Goal: Task Accomplishment & Management: Complete application form

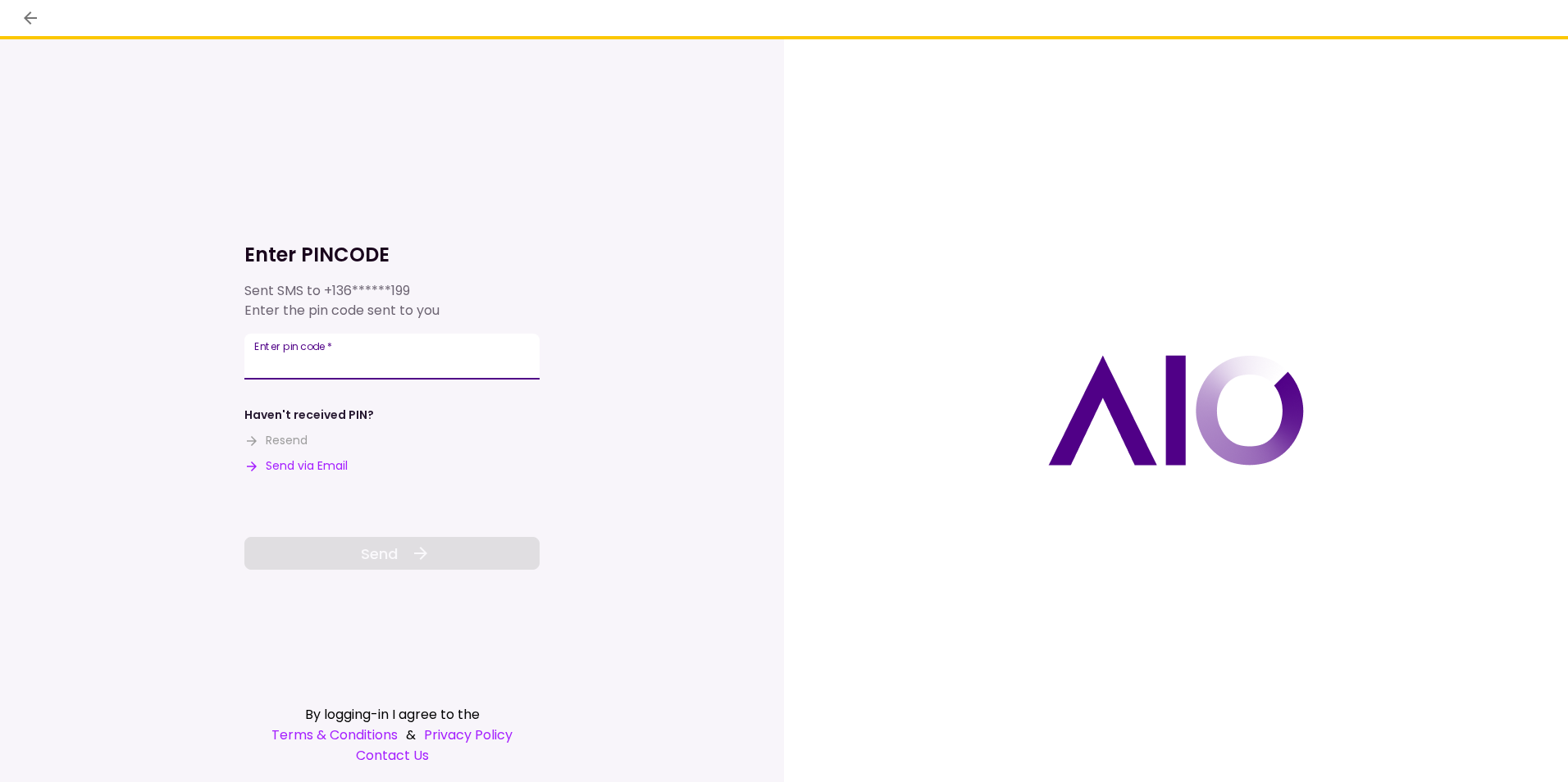
click at [356, 360] on input "Enter pin code   *" at bounding box center [392, 356] width 295 height 46
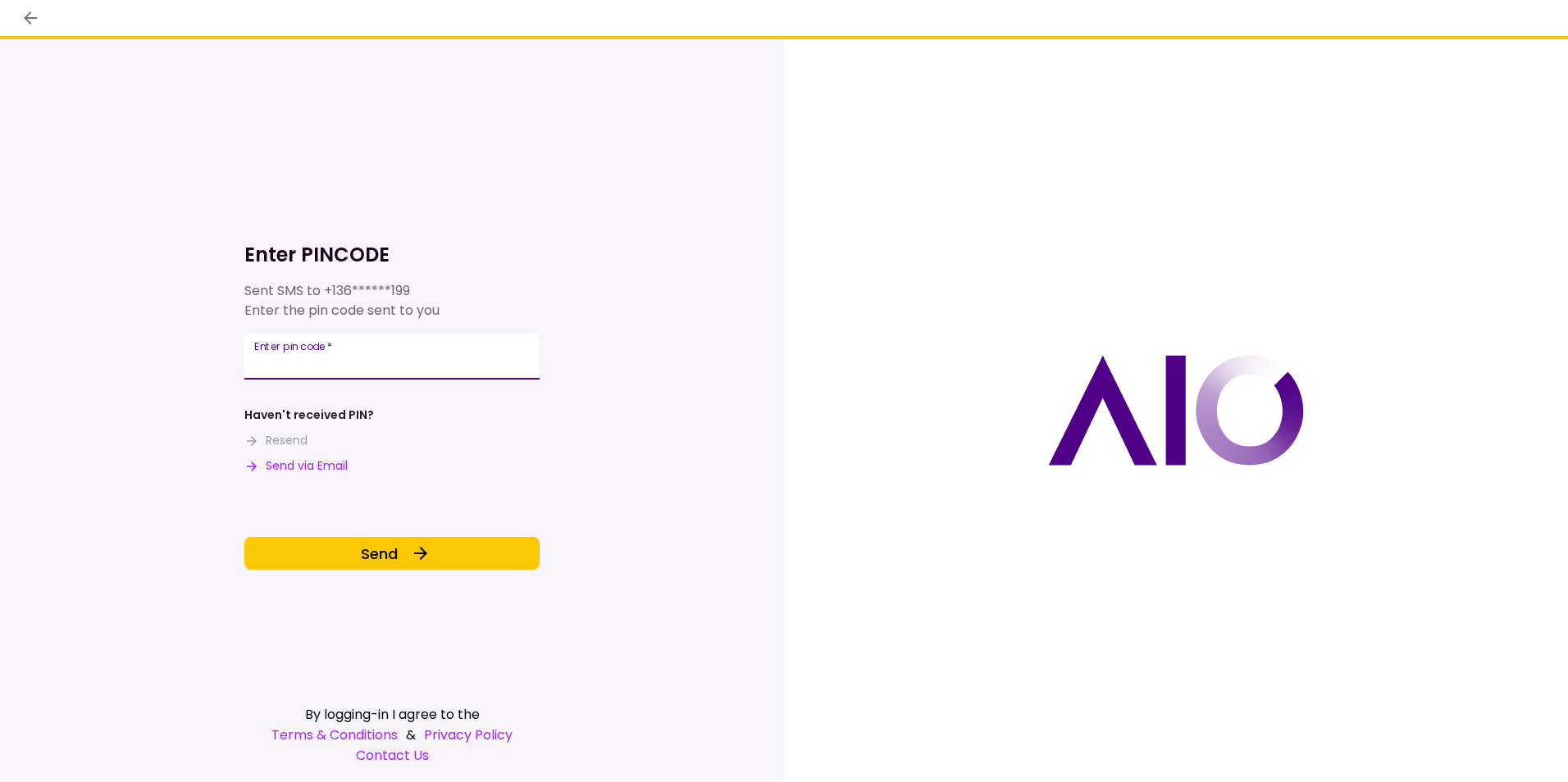
type input "******"
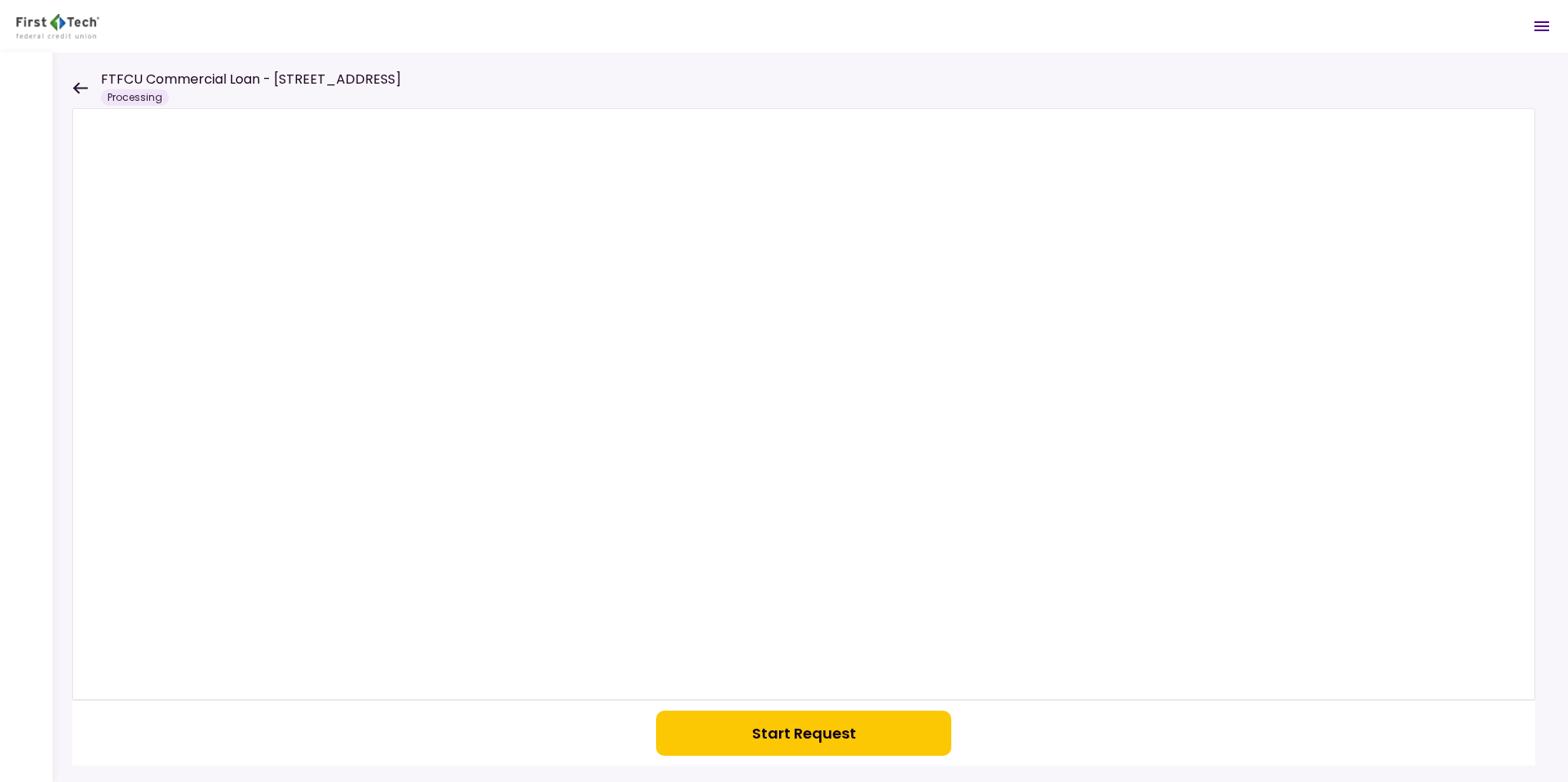
click at [78, 84] on icon at bounding box center [80, 87] width 15 height 11
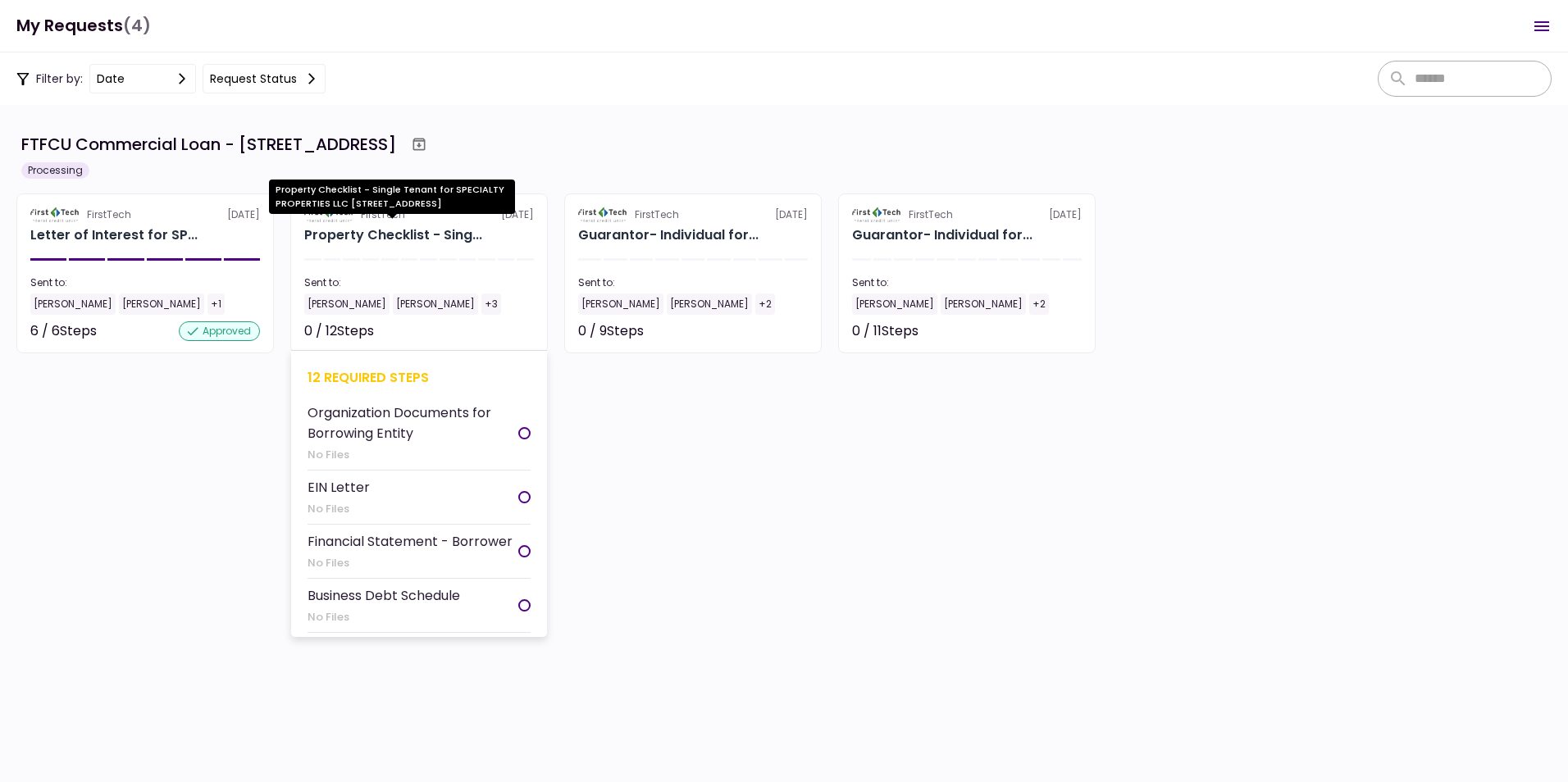
click at [399, 234] on div "Property Checklist - Sing..." at bounding box center [393, 235] width 178 height 19
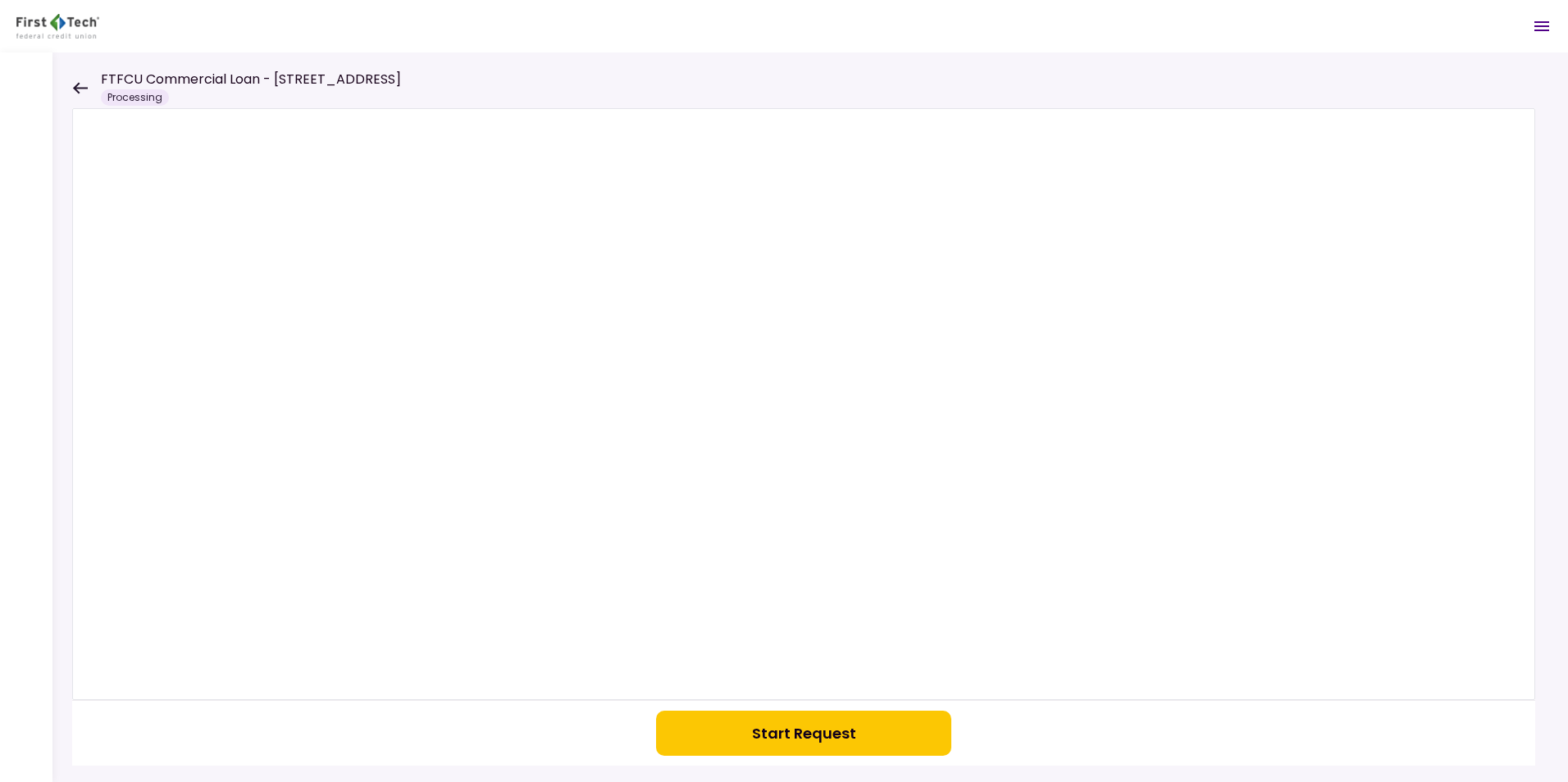
click at [81, 87] on icon at bounding box center [80, 87] width 15 height 11
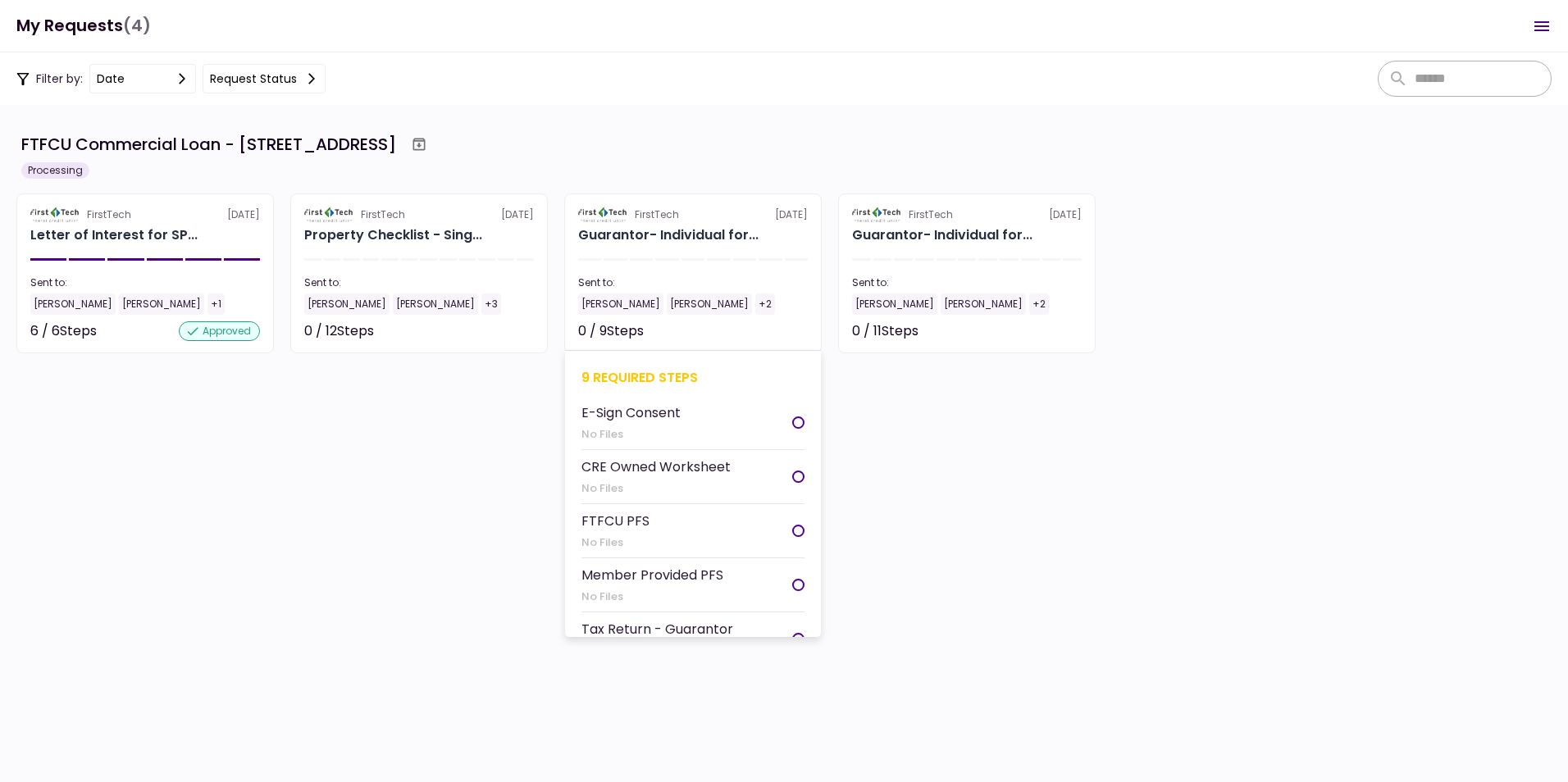
click at [644, 270] on section "FirstTech [DATE] Guarantor- Individual for... Sent to: [PERSON_NAME] [PERSON_NA…" at bounding box center [693, 273] width 257 height 160
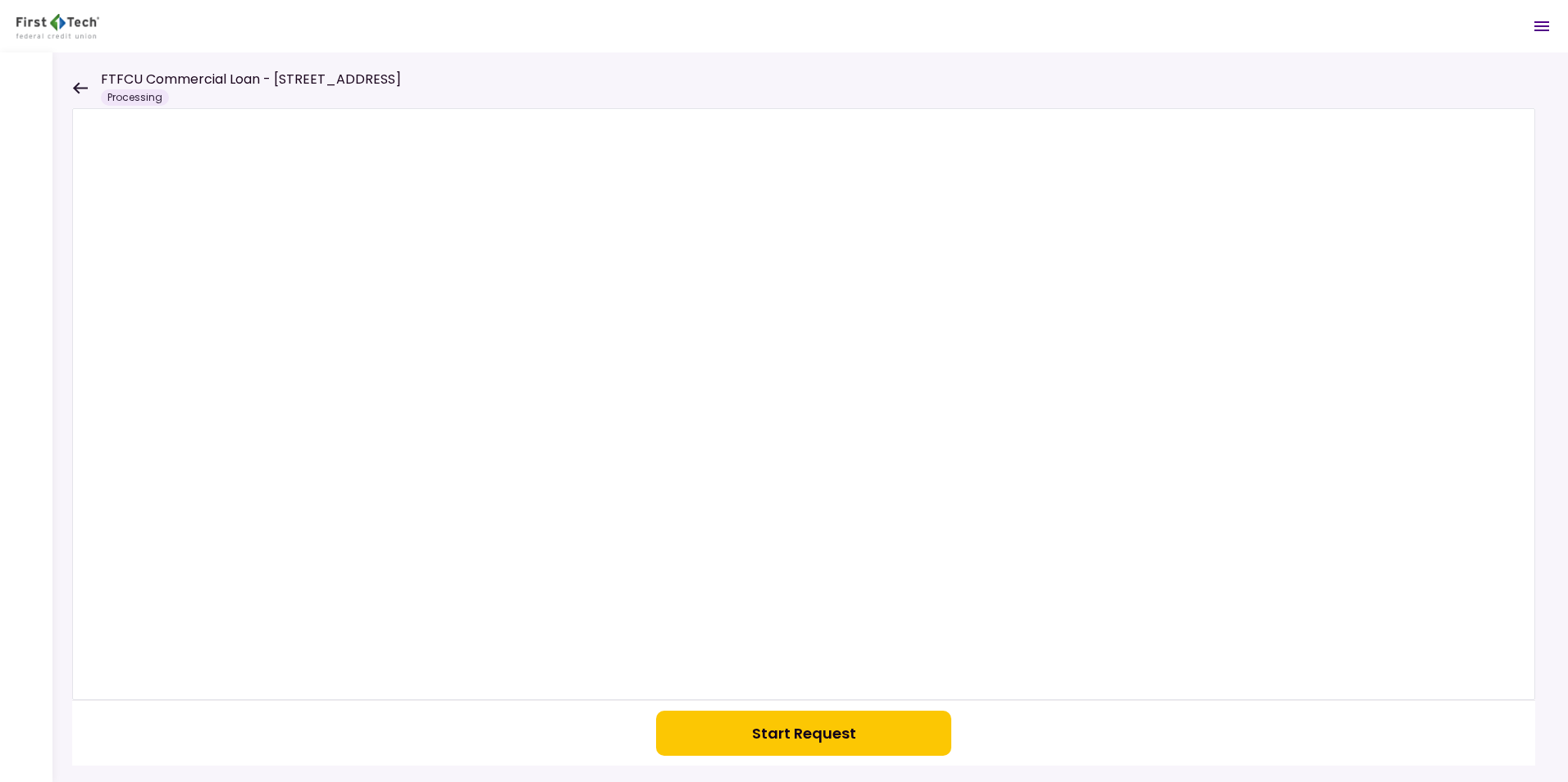
click at [80, 84] on icon at bounding box center [80, 88] width 16 height 12
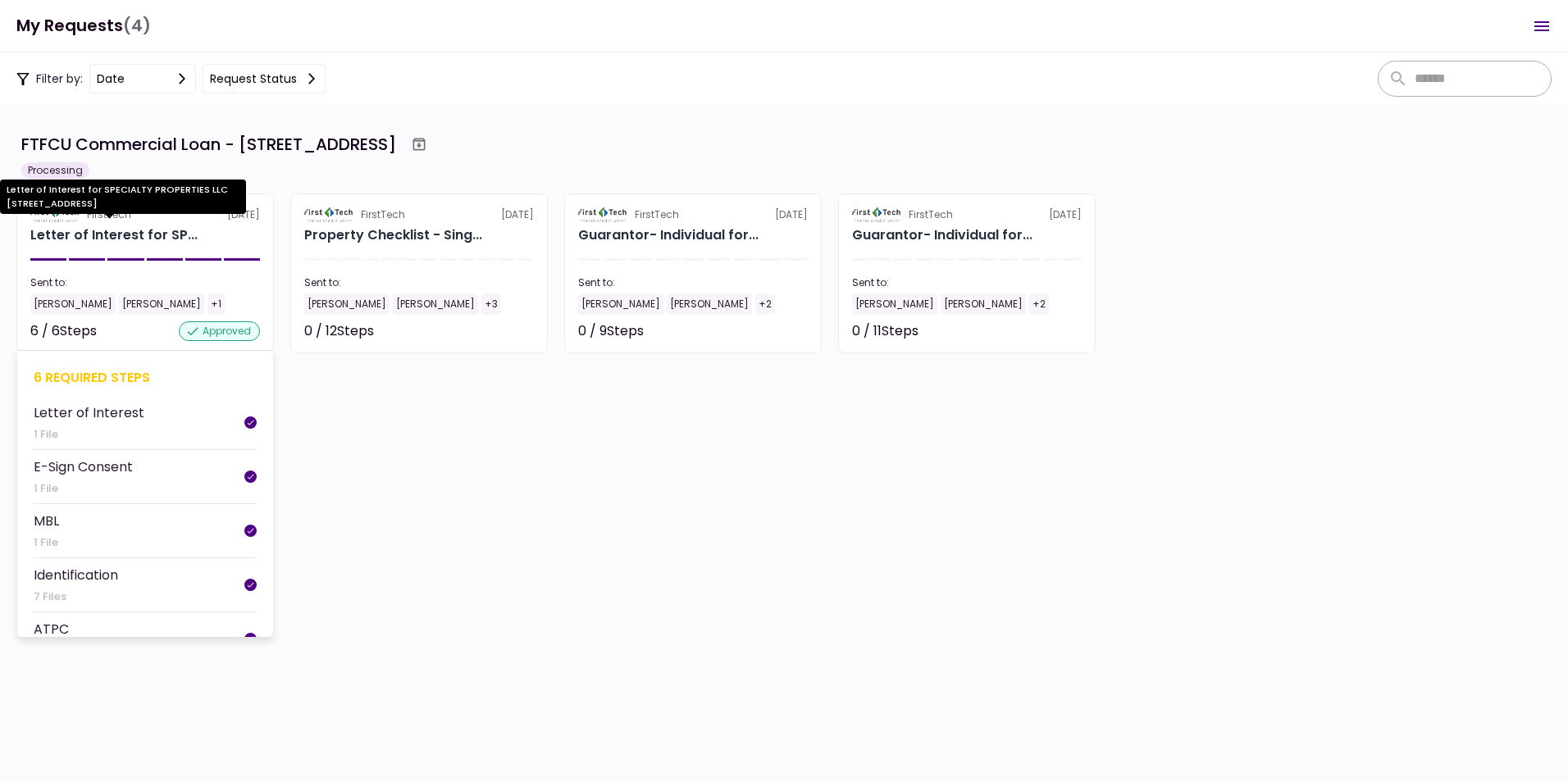
click at [98, 235] on div "Letter of Interest for SP..." at bounding box center [114, 235] width 168 height 19
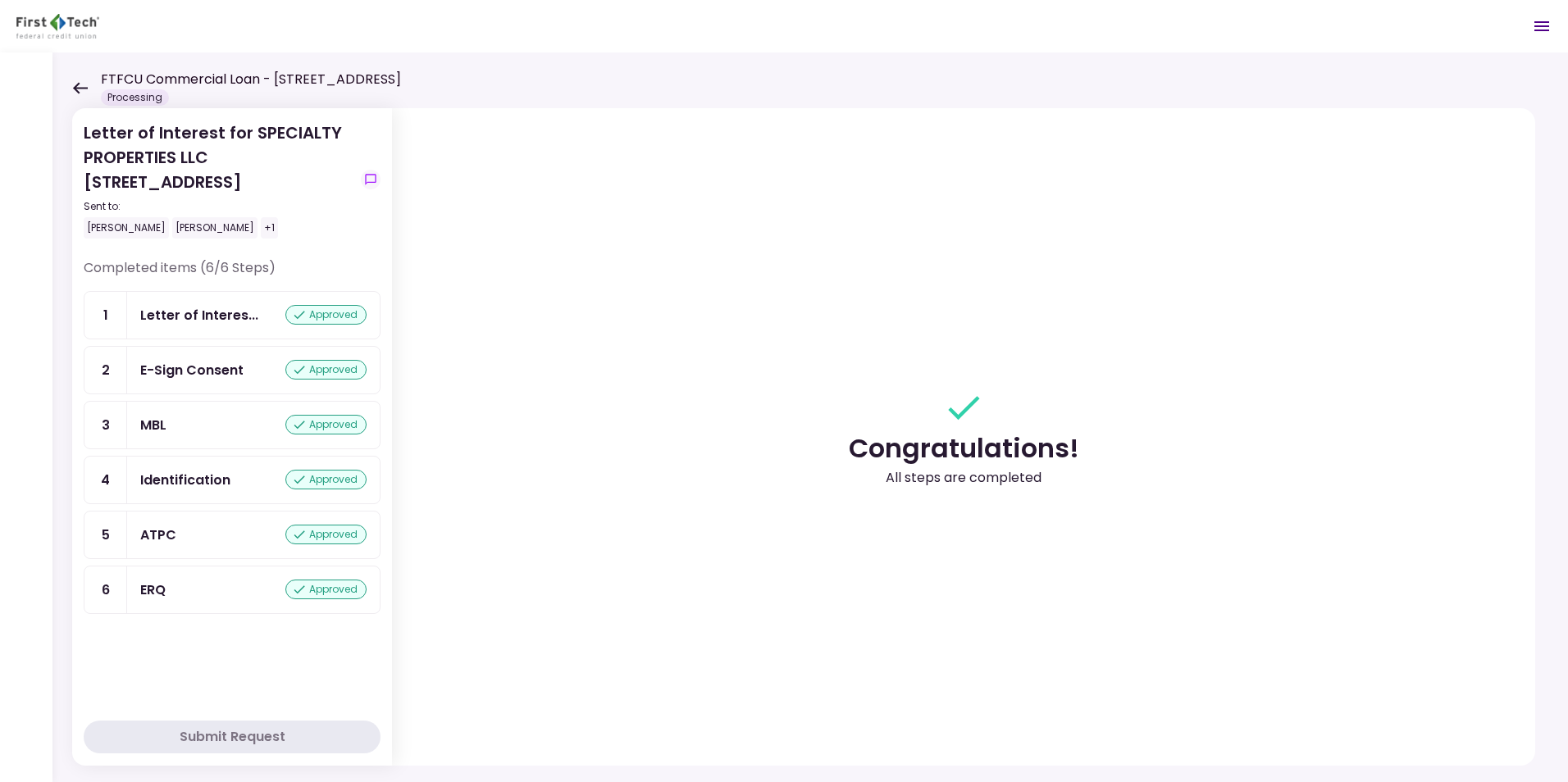
click at [79, 83] on icon at bounding box center [80, 87] width 15 height 11
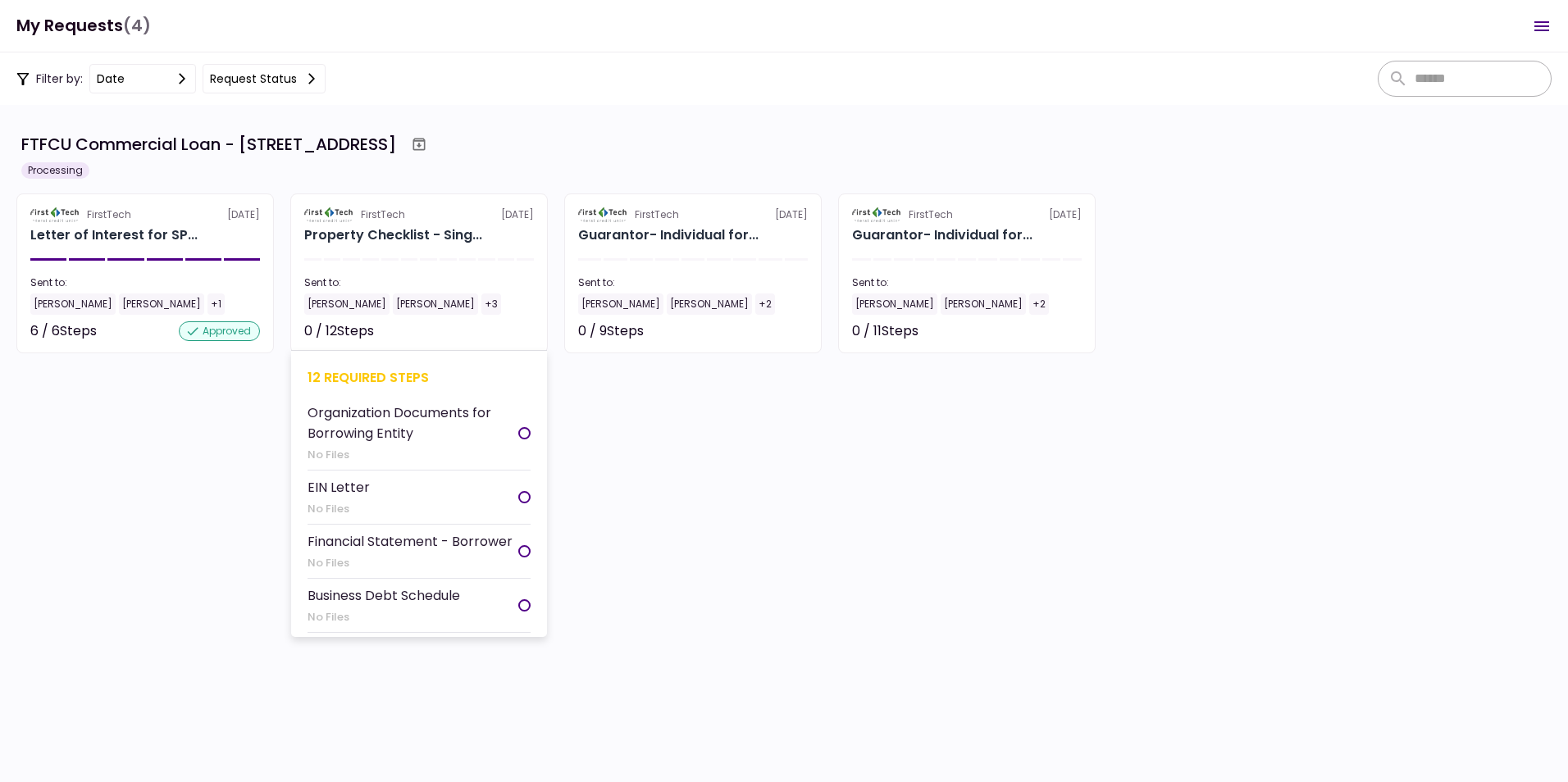
click at [384, 224] on section "FirstTech [DATE] Property Checklist - Sing... Sent to: [PERSON_NAME] [PERSON_NA…" at bounding box center [419, 273] width 257 height 160
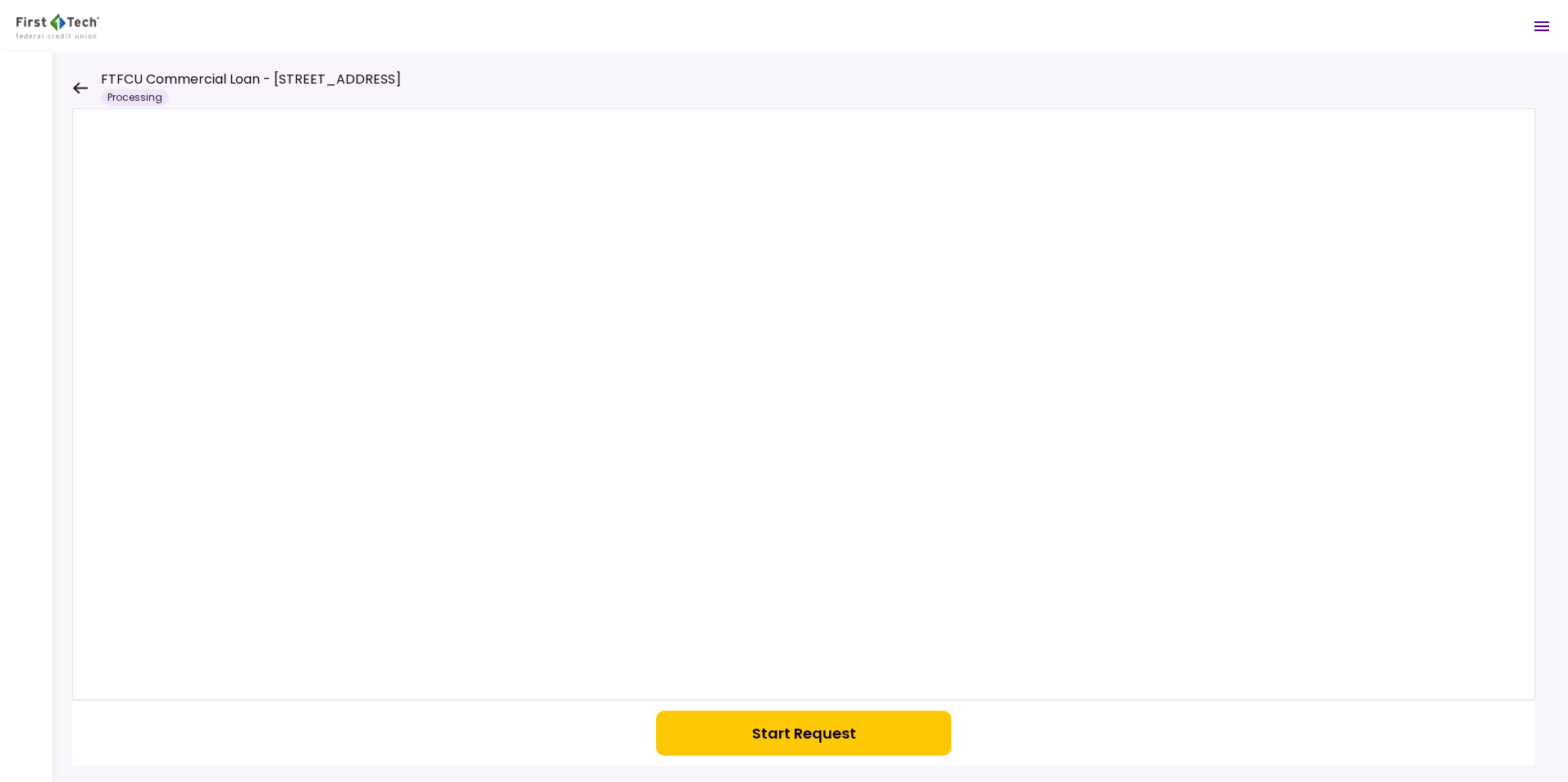
click at [78, 85] on icon at bounding box center [80, 88] width 16 height 12
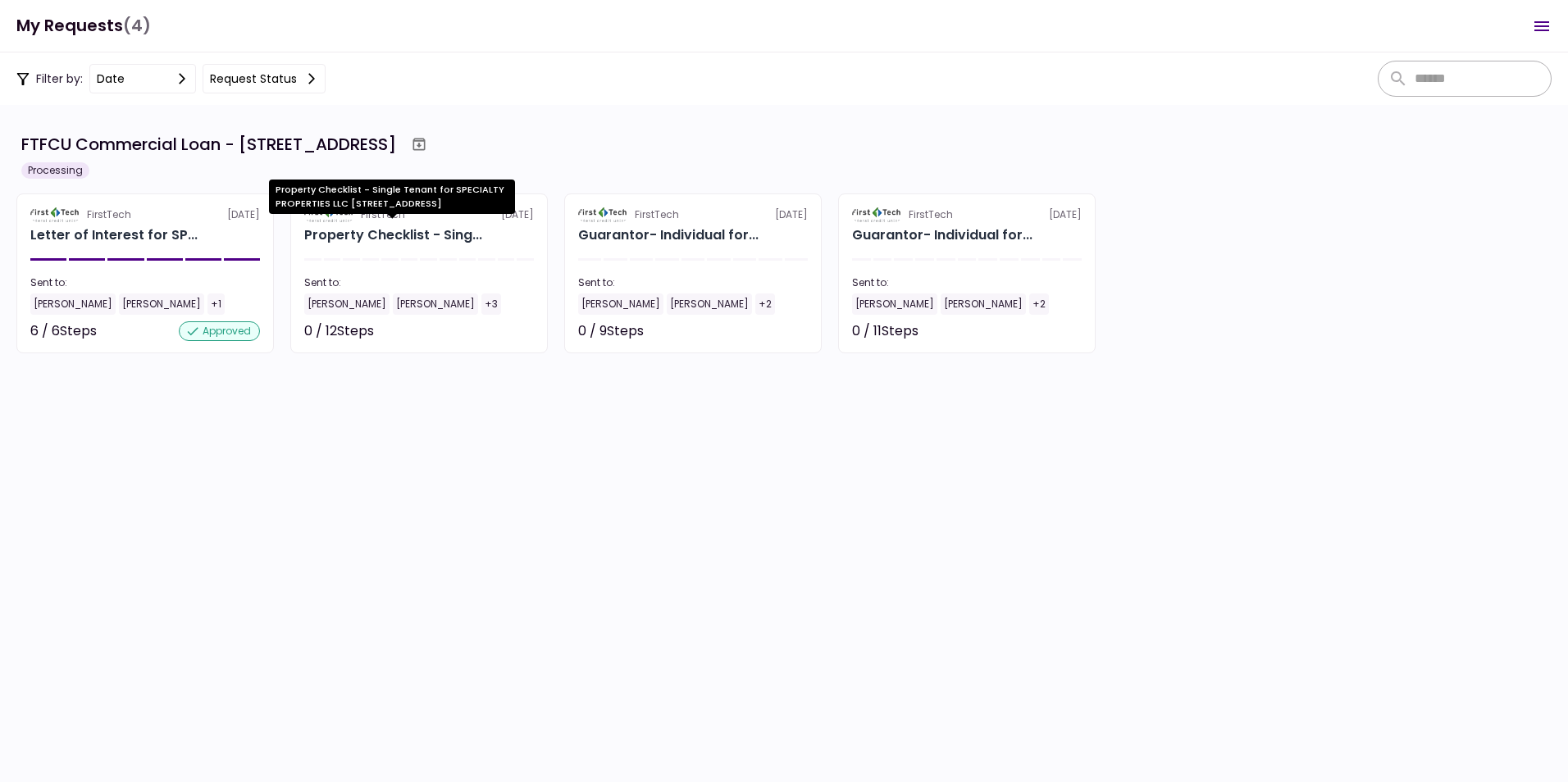
click at [368, 232] on div "Property Checklist - Sing..." at bounding box center [393, 235] width 178 height 19
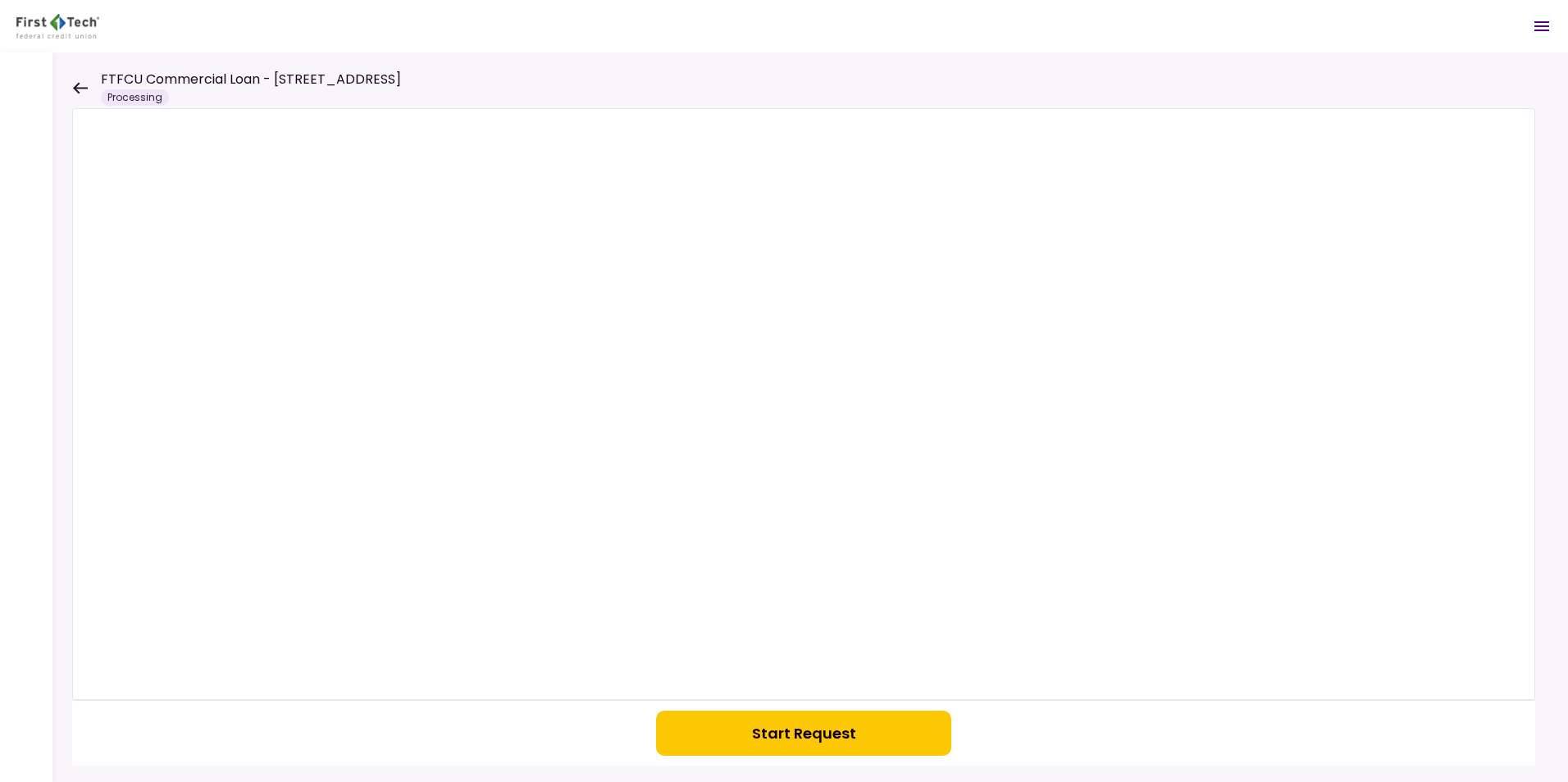
click at [80, 84] on icon at bounding box center [80, 88] width 16 height 12
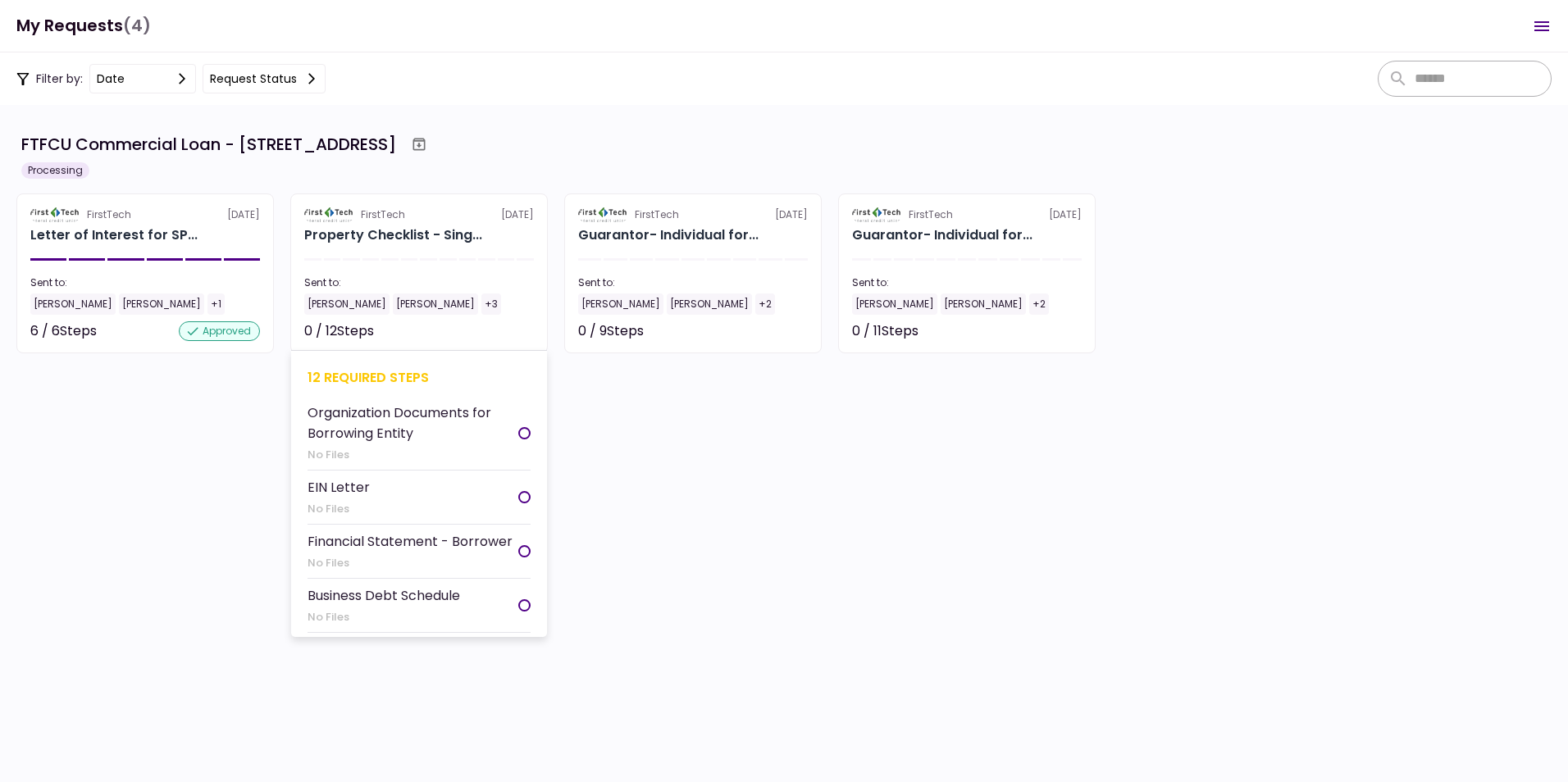
click at [385, 418] on div "Organization Documents for Borrowing Entity" at bounding box center [413, 423] width 211 height 41
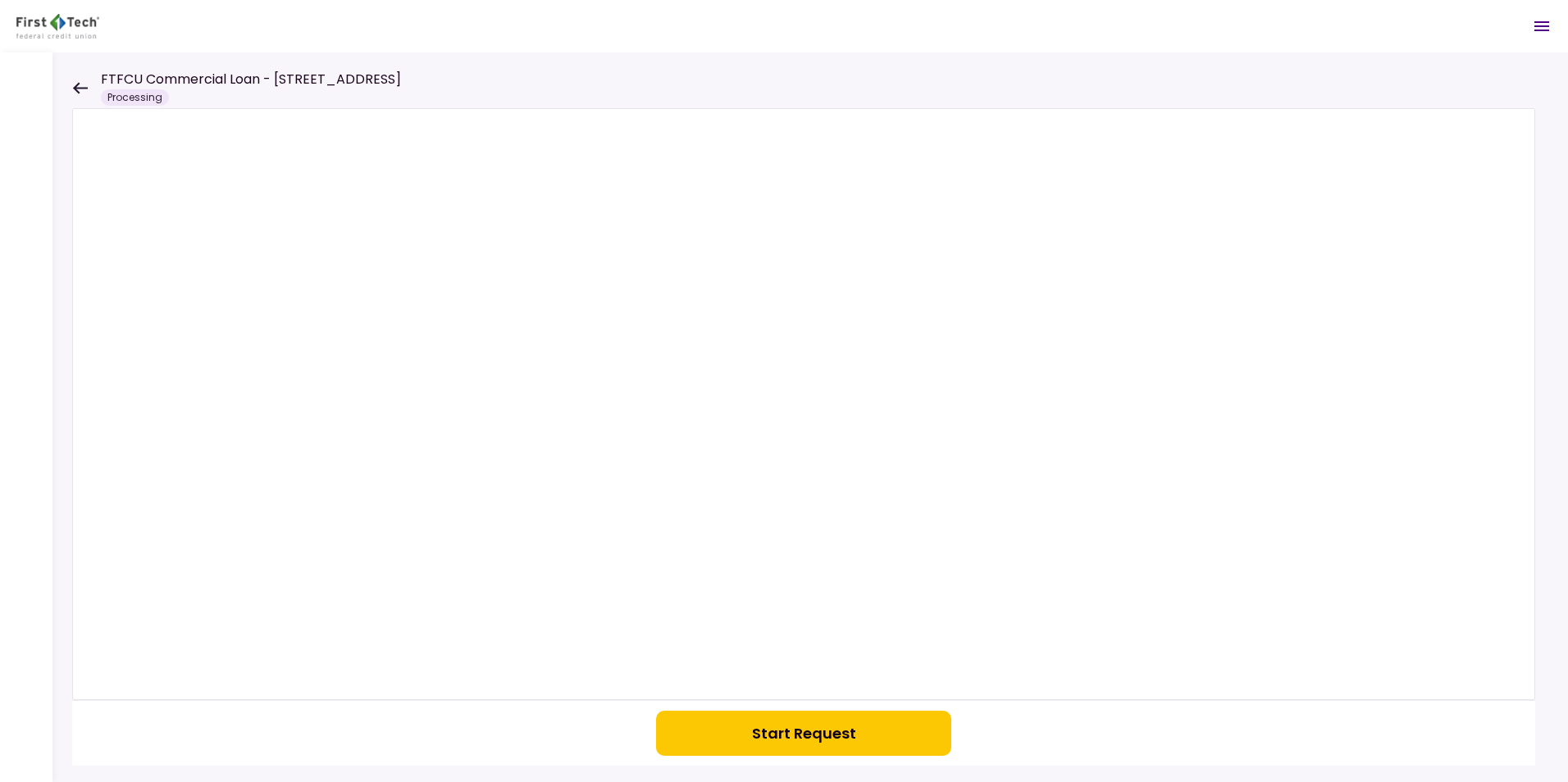
click at [795, 735] on button "Start Request" at bounding box center [803, 733] width 295 height 45
click at [82, 85] on icon at bounding box center [80, 88] width 16 height 12
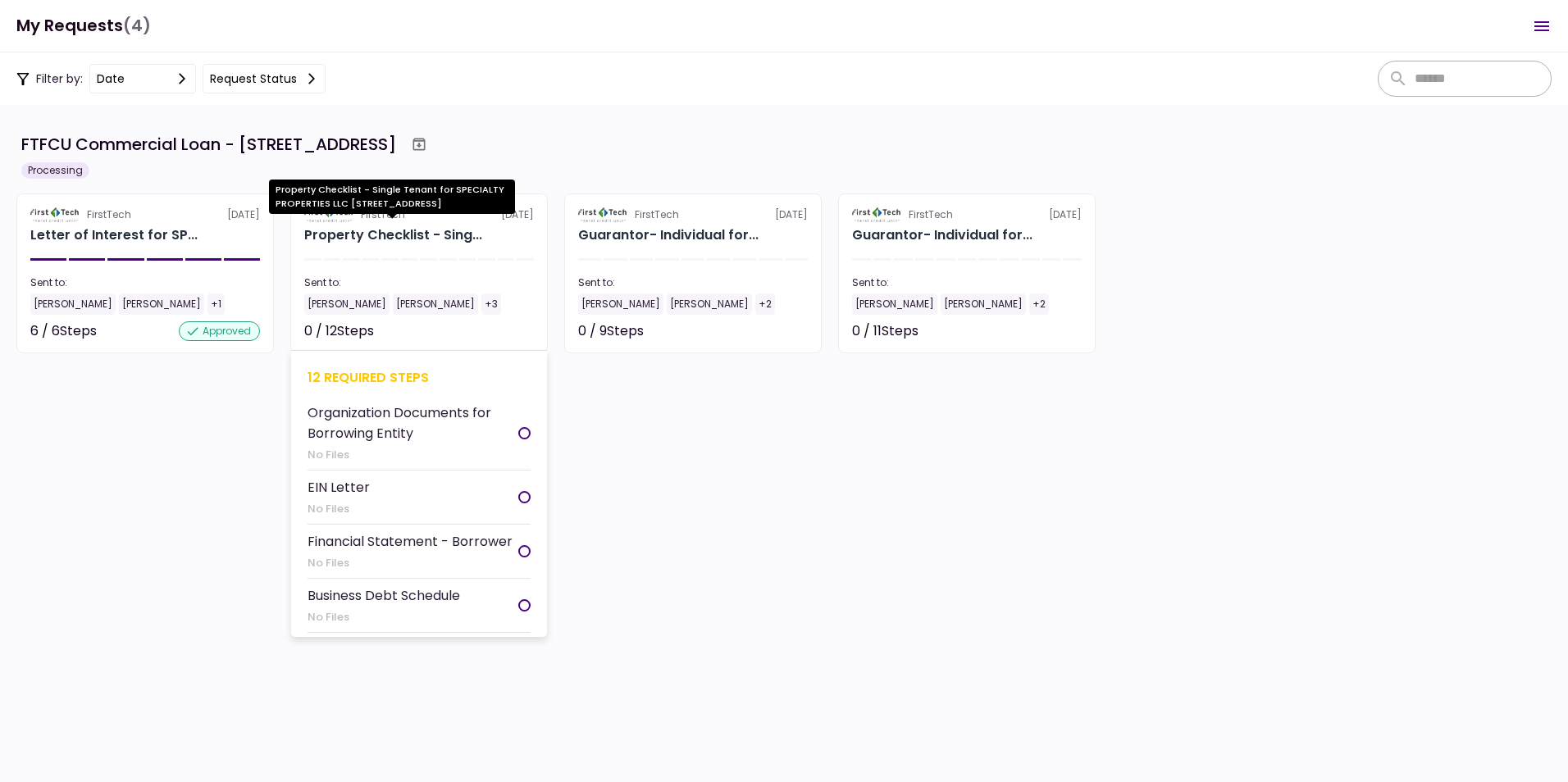
click at [402, 227] on div "Property Checklist - Sing..." at bounding box center [393, 235] width 178 height 19
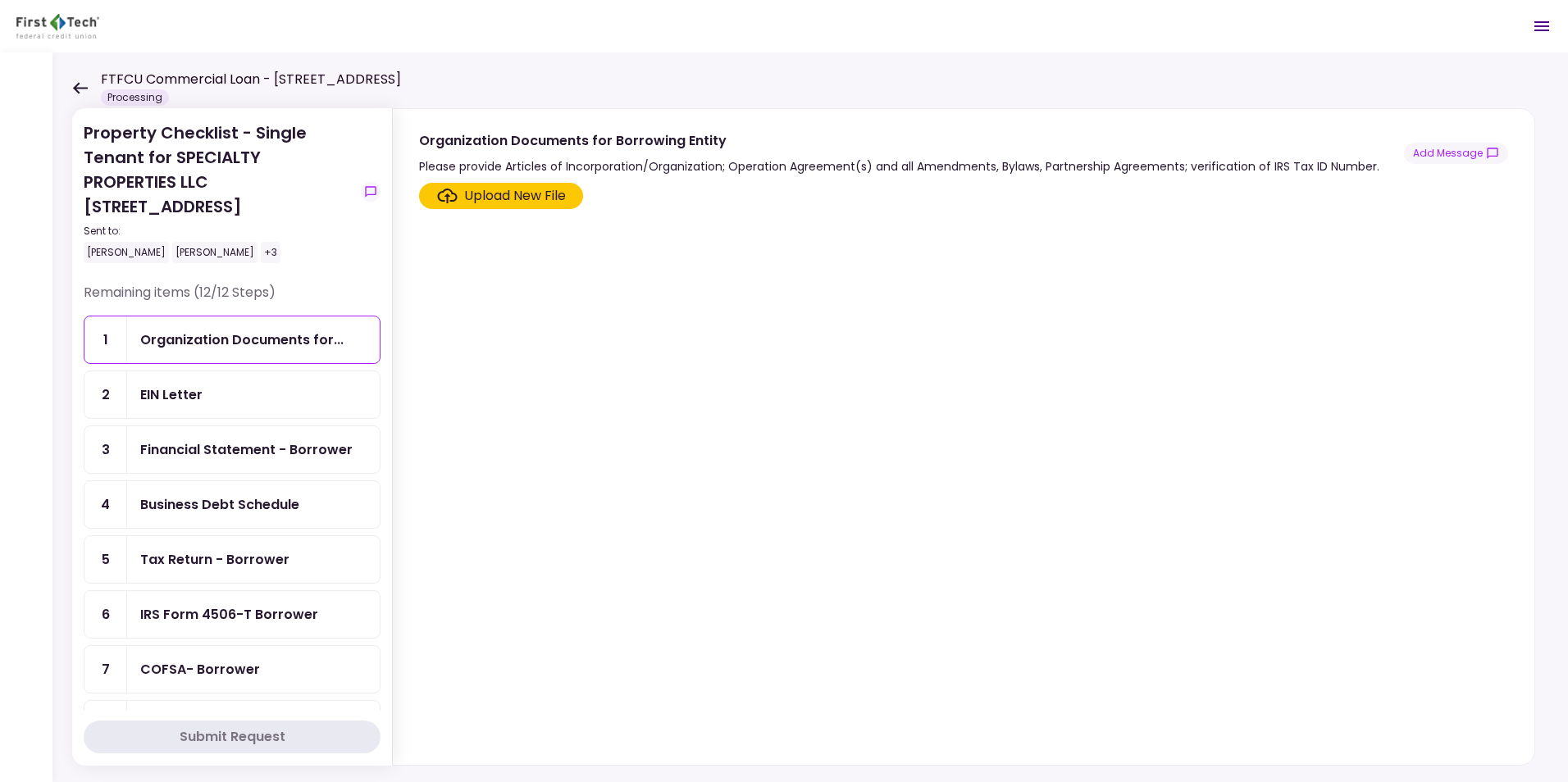
click at [231, 558] on div "Tax Return - Borrower" at bounding box center [215, 559] width 149 height 20
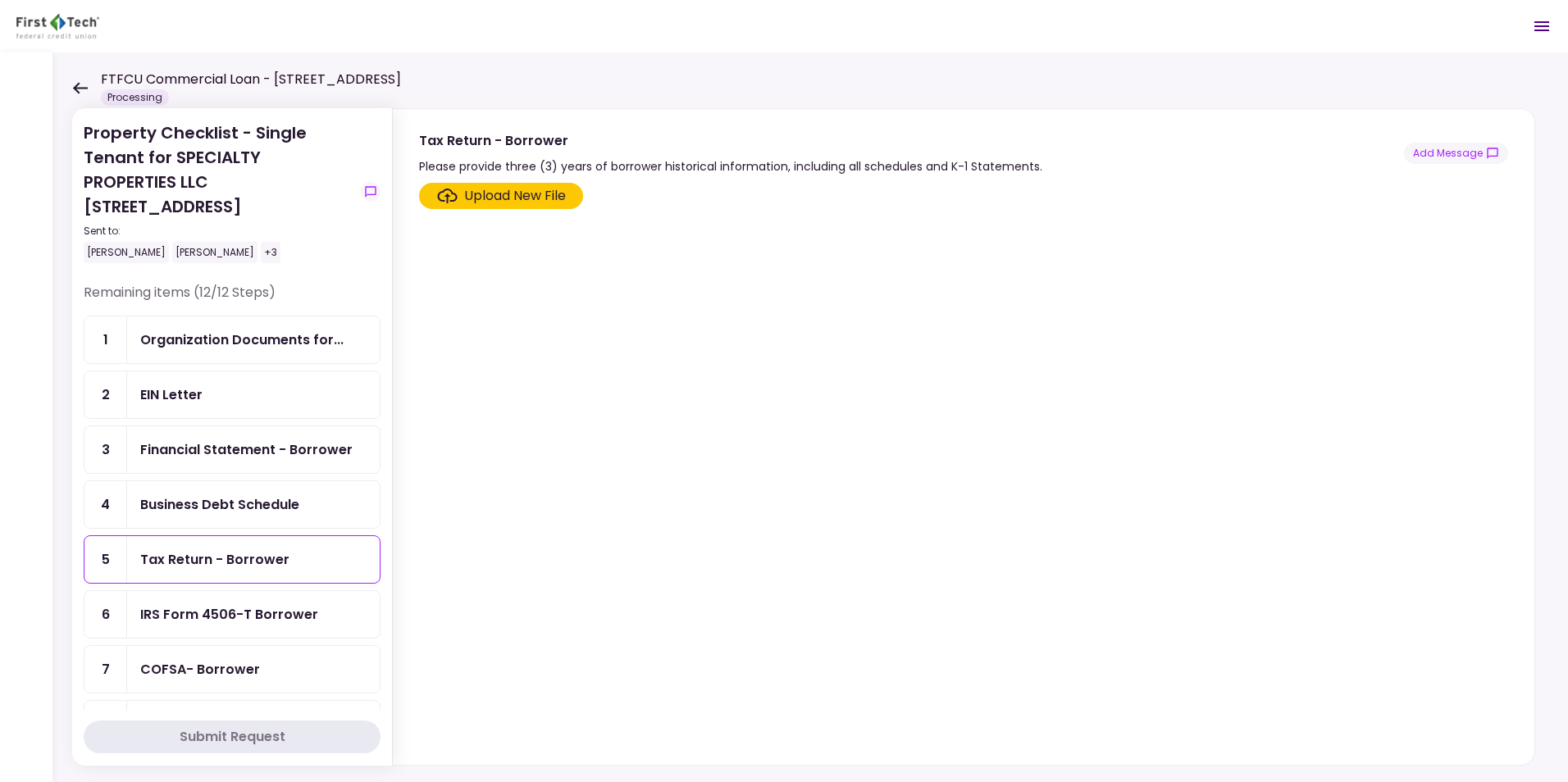
click at [225, 663] on div "COFSA- Borrower" at bounding box center [200, 669] width 119 height 20
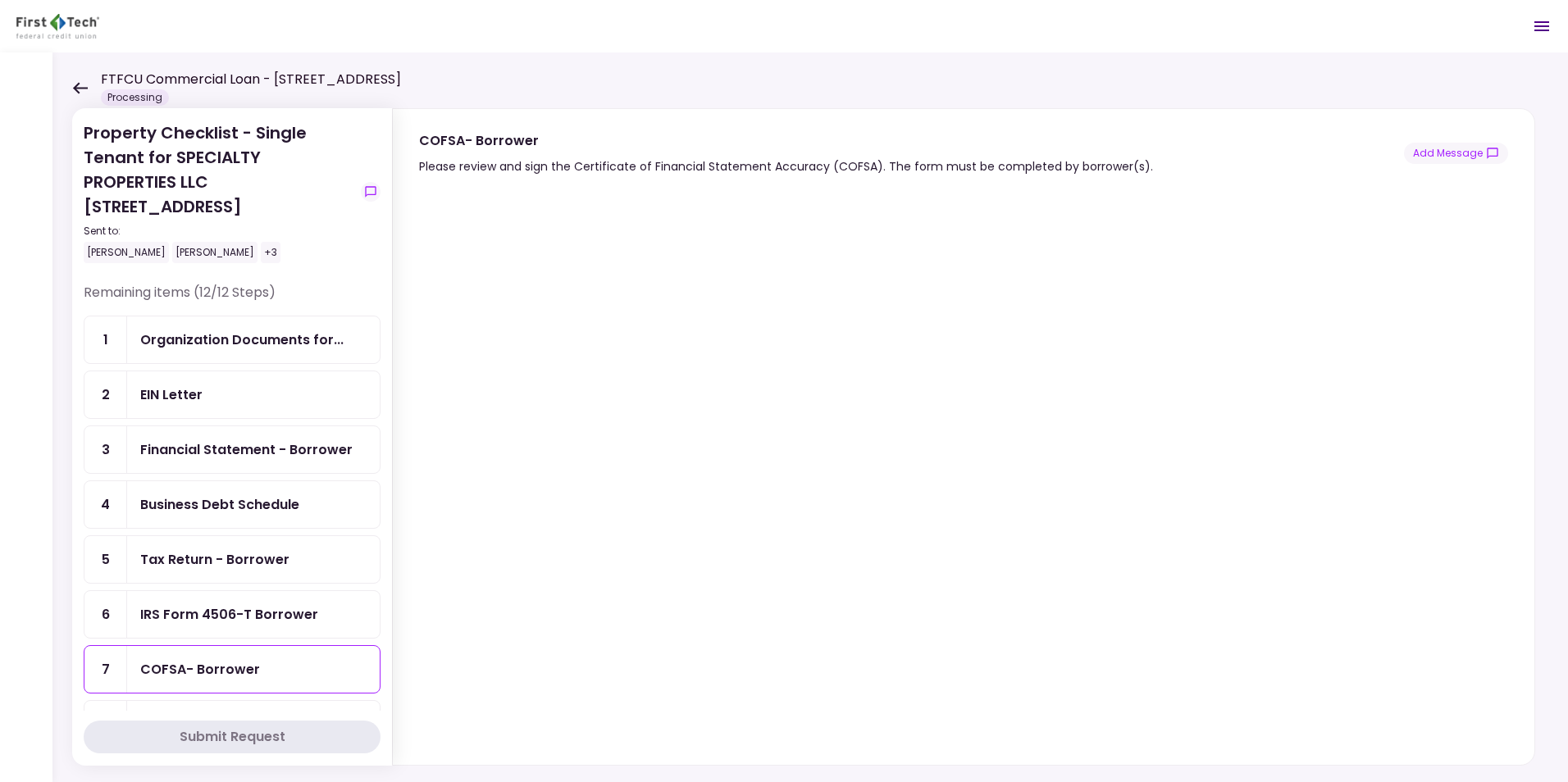
click at [79, 88] on icon at bounding box center [80, 87] width 15 height 11
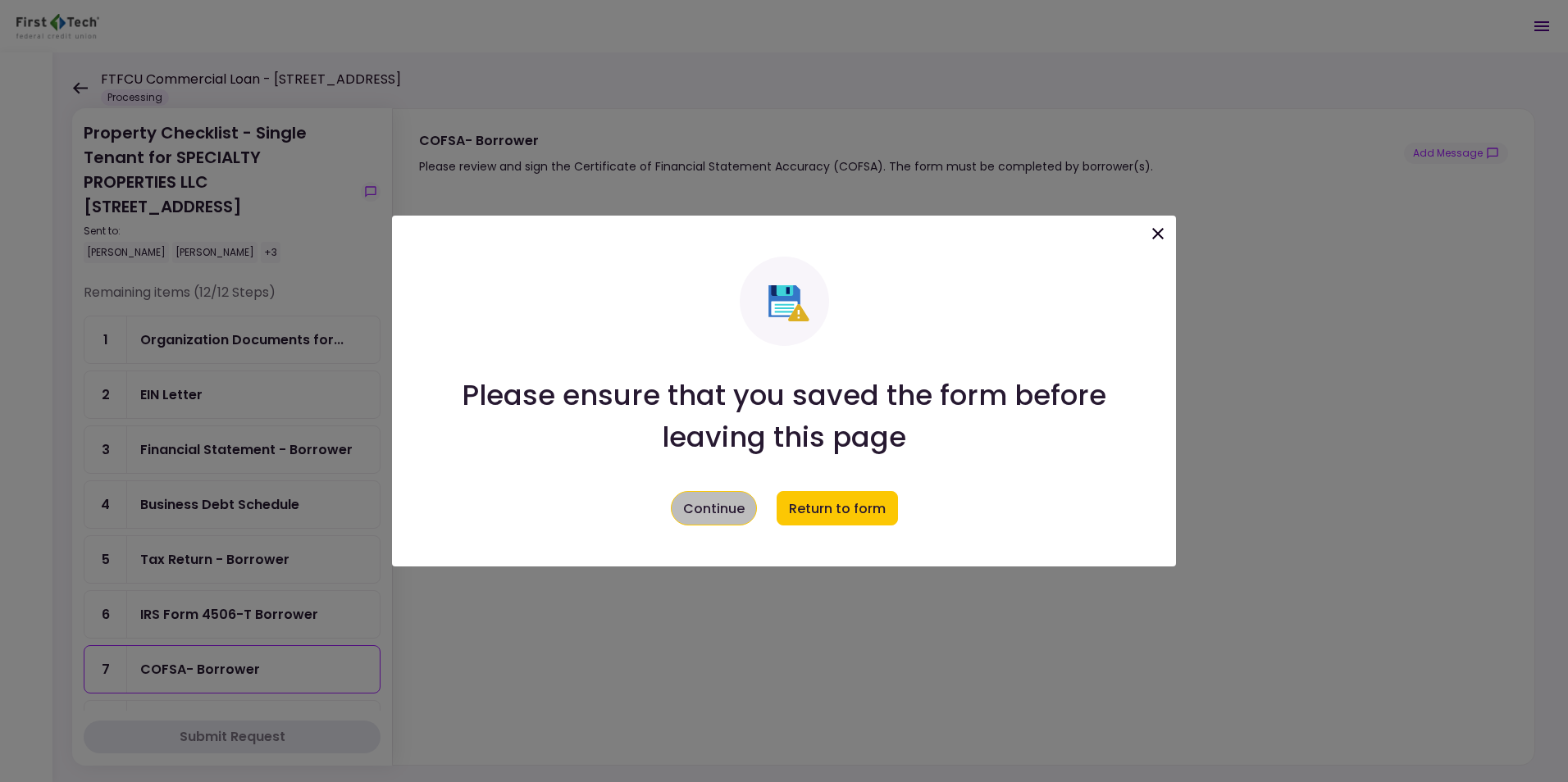
click at [722, 506] on button "Continue" at bounding box center [714, 508] width 86 height 34
